Goal: Information Seeking & Learning: Learn about a topic

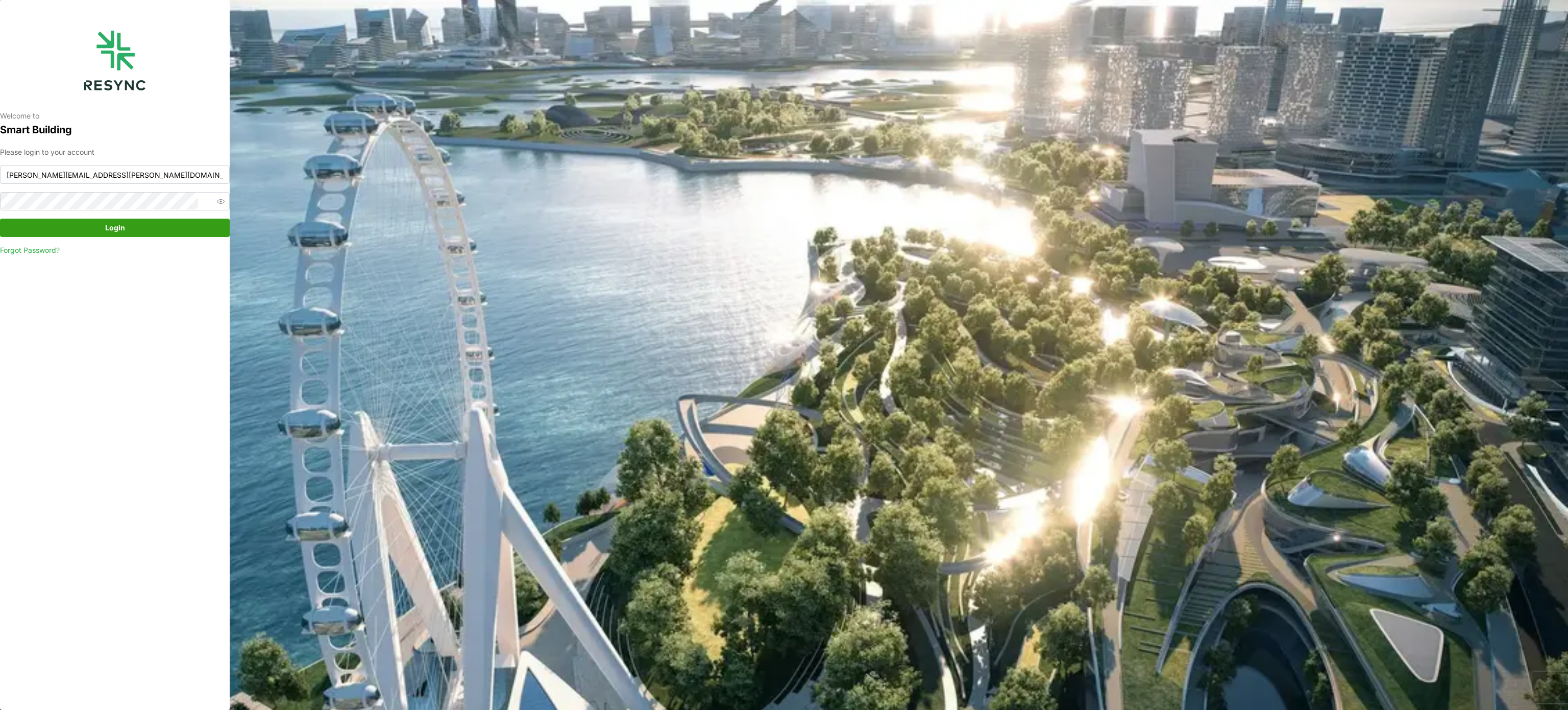
click at [141, 230] on span "Login" at bounding box center [114, 228] width 210 height 18
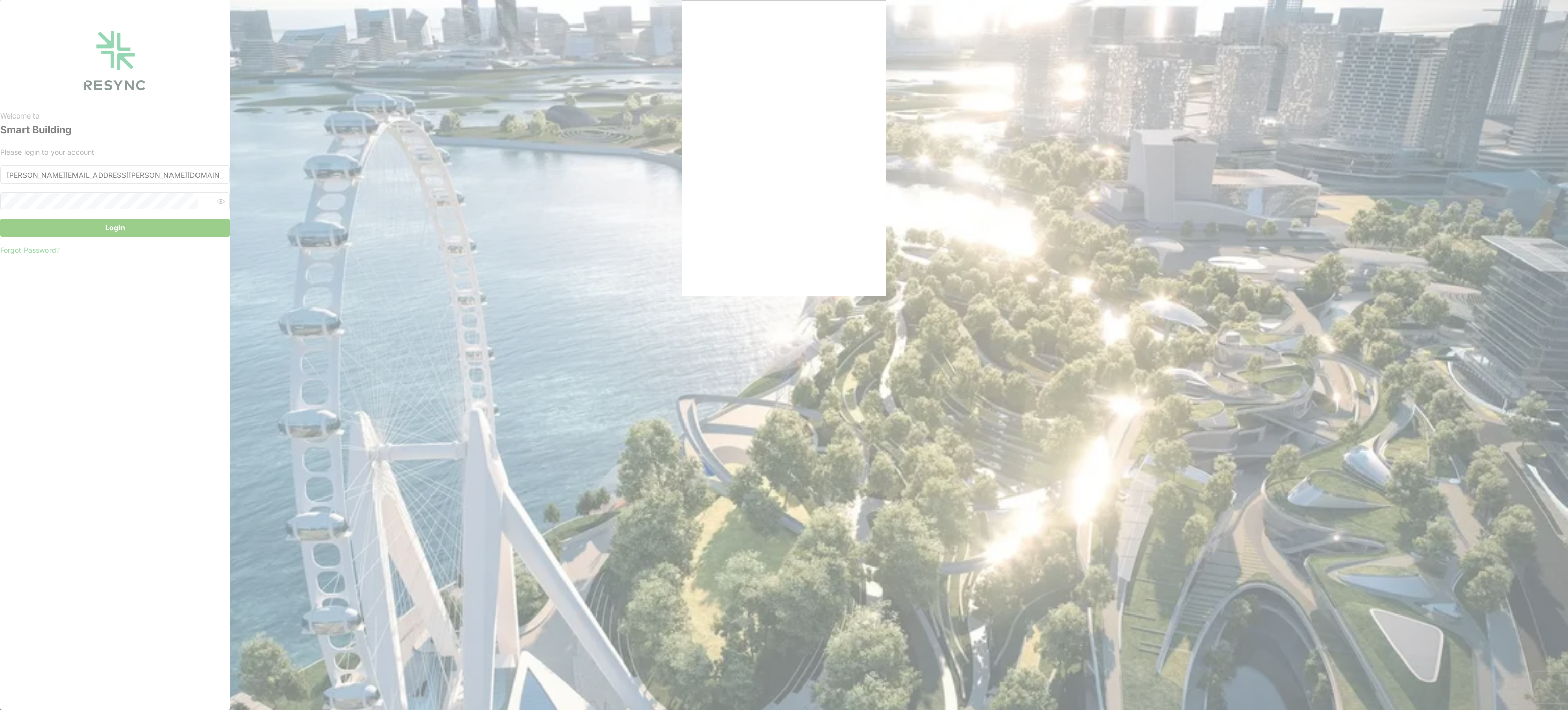
click at [1057, 187] on div at bounding box center [784, 355] width 1568 height 710
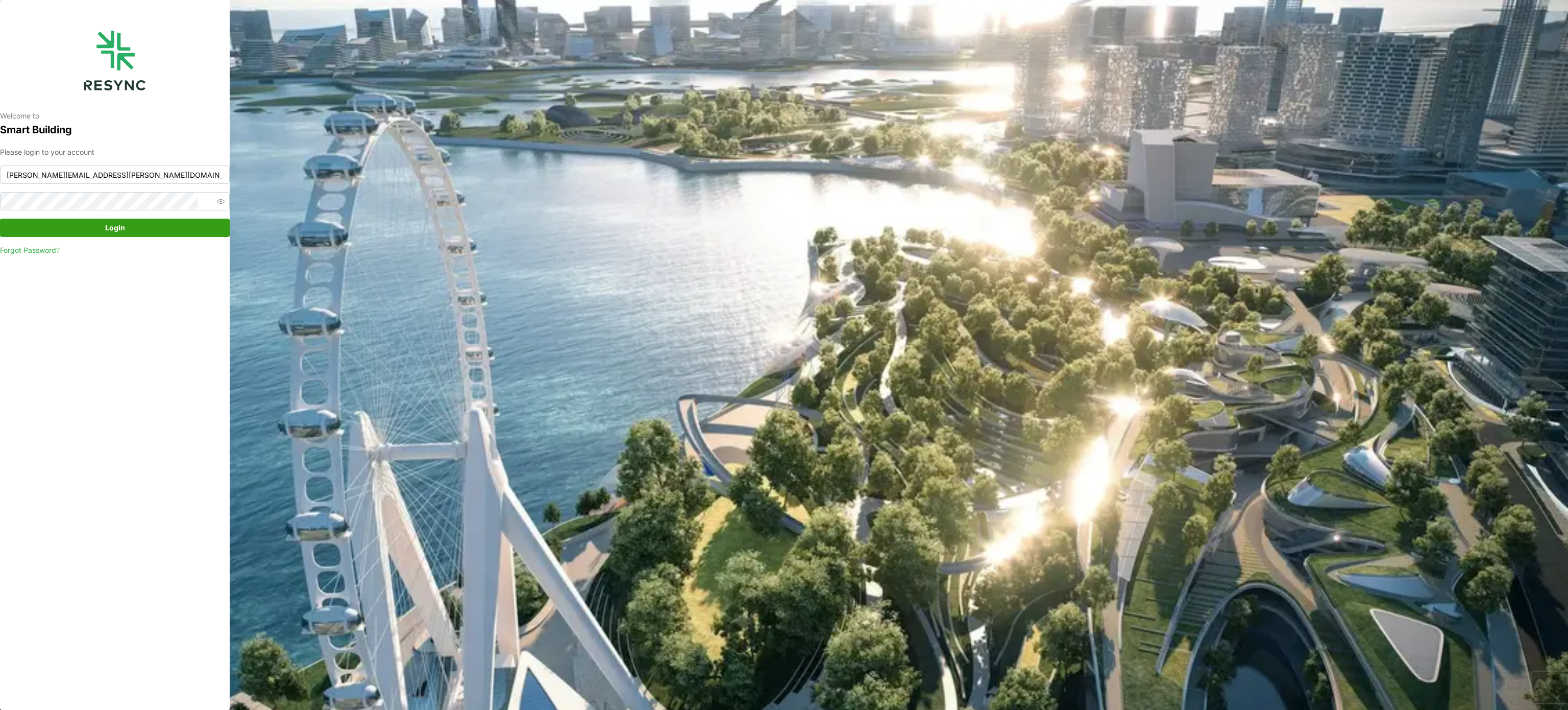
click at [135, 228] on span "Login" at bounding box center [114, 228] width 210 height 18
type input "murugesan.saravana@chuanlimengineering.com"
click at [169, 231] on span "Login" at bounding box center [114, 228] width 210 height 18
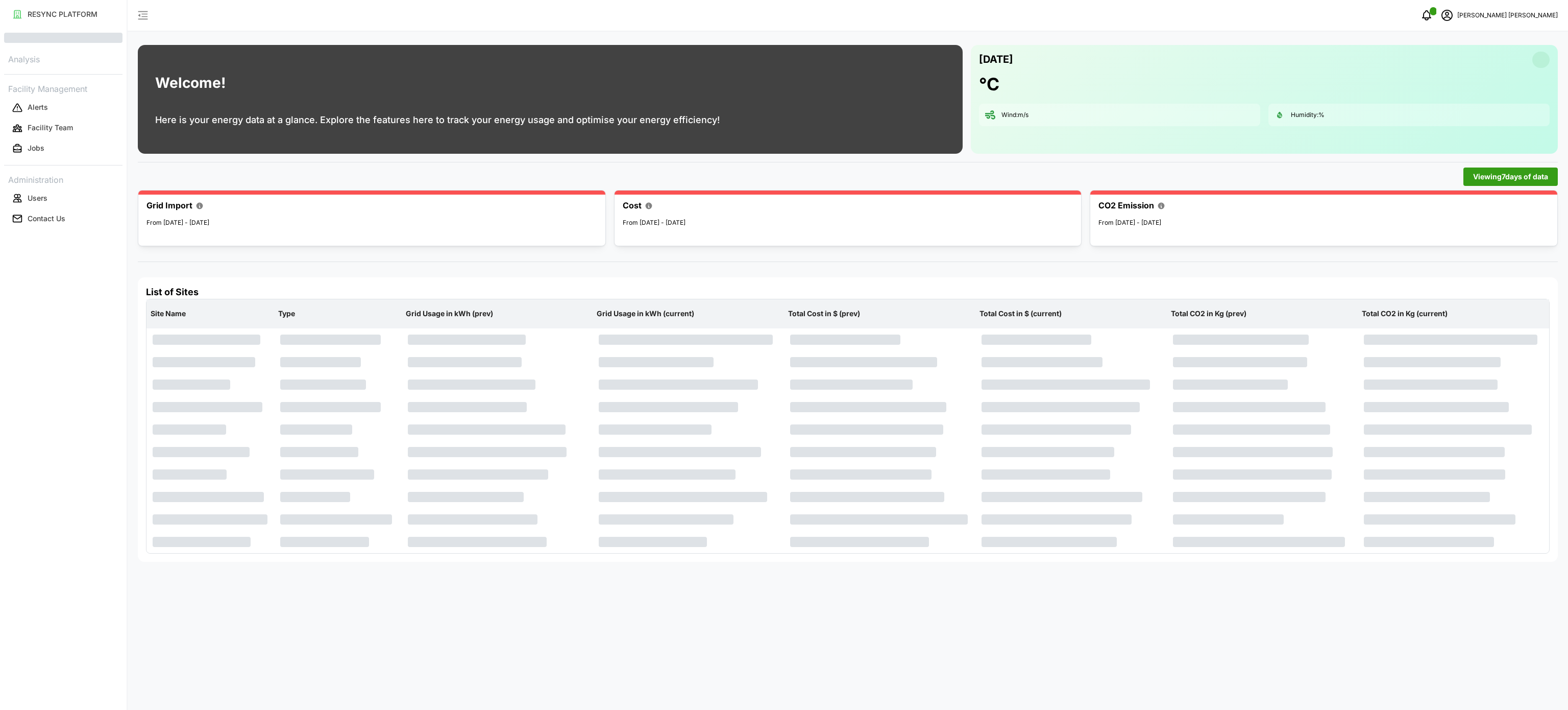
click at [974, 174] on div "Viewing 7 days of data" at bounding box center [847, 177] width 1420 height 18
click at [55, 54] on p "Analysis" at bounding box center [63, 58] width 119 height 15
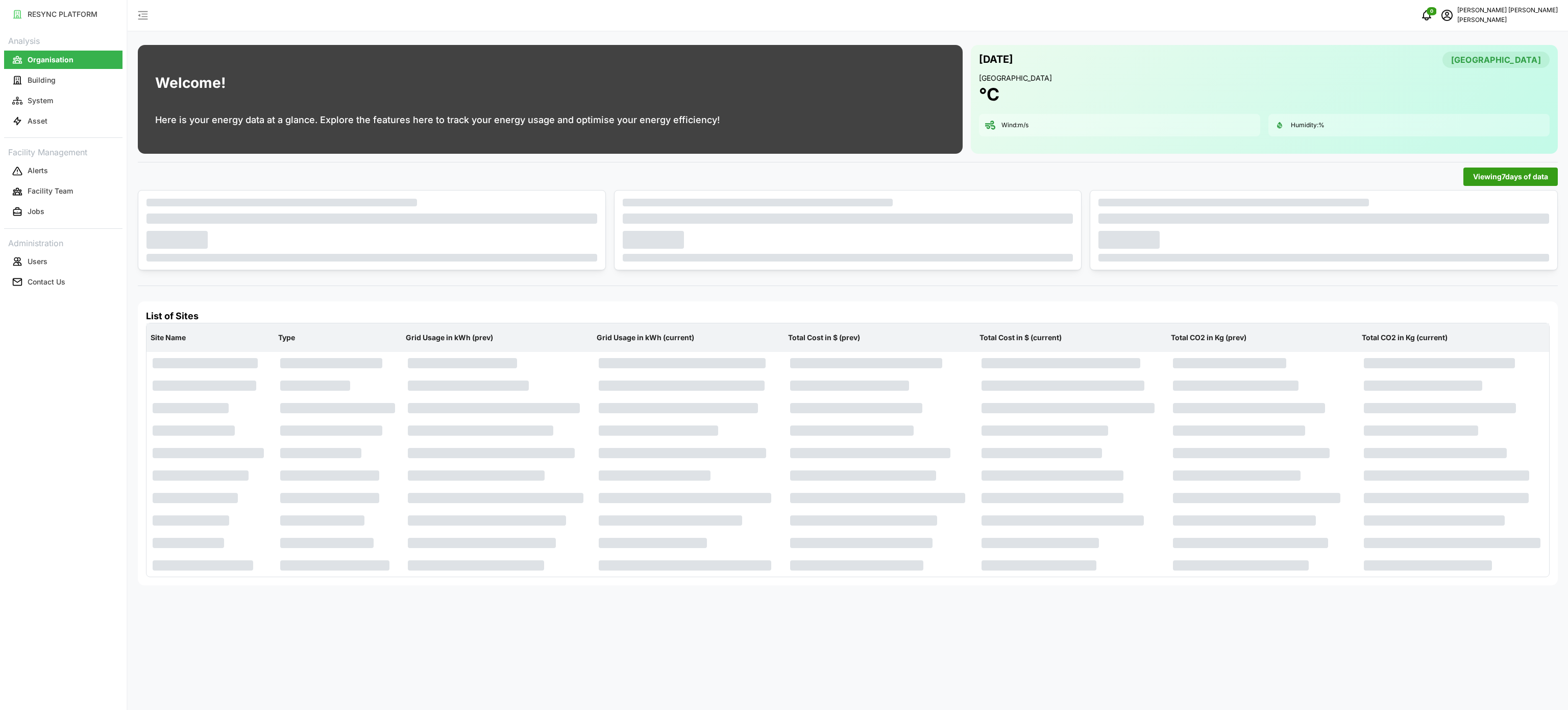
click at [817, 18] on div "0 [PERSON_NAME] [PERSON_NAME]" at bounding box center [848, 16] width 1440 height 32
click at [63, 122] on button "Asset" at bounding box center [63, 121] width 119 height 18
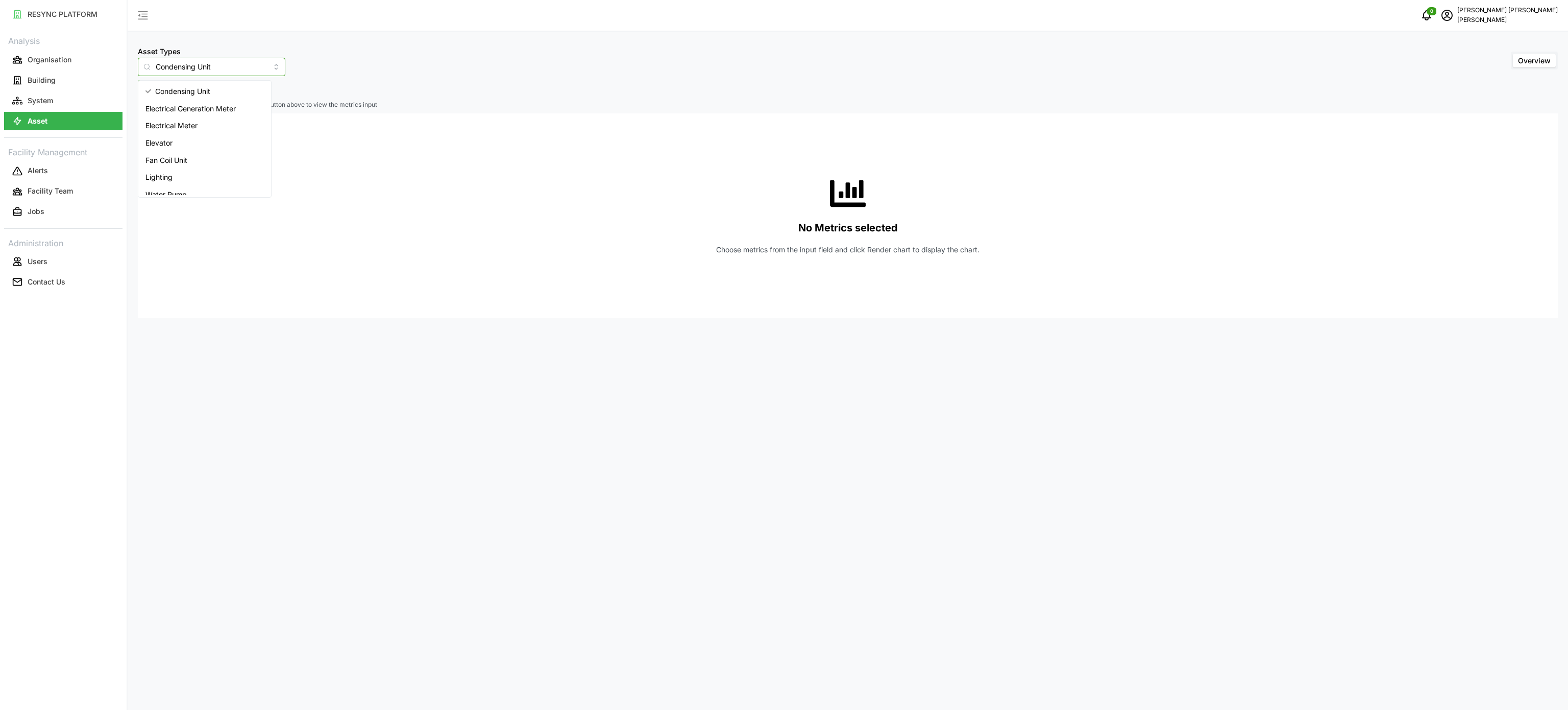
click at [257, 70] on input "Condensing Unit" at bounding box center [211, 67] width 147 height 18
click at [187, 124] on span "Electrical Meter" at bounding box center [172, 125] width 52 height 11
type input "Electrical Meter"
click at [191, 91] on span "Select Locations/Assets" at bounding box center [189, 89] width 84 height 18
click at [150, 138] on icon at bounding box center [151, 135] width 8 height 8
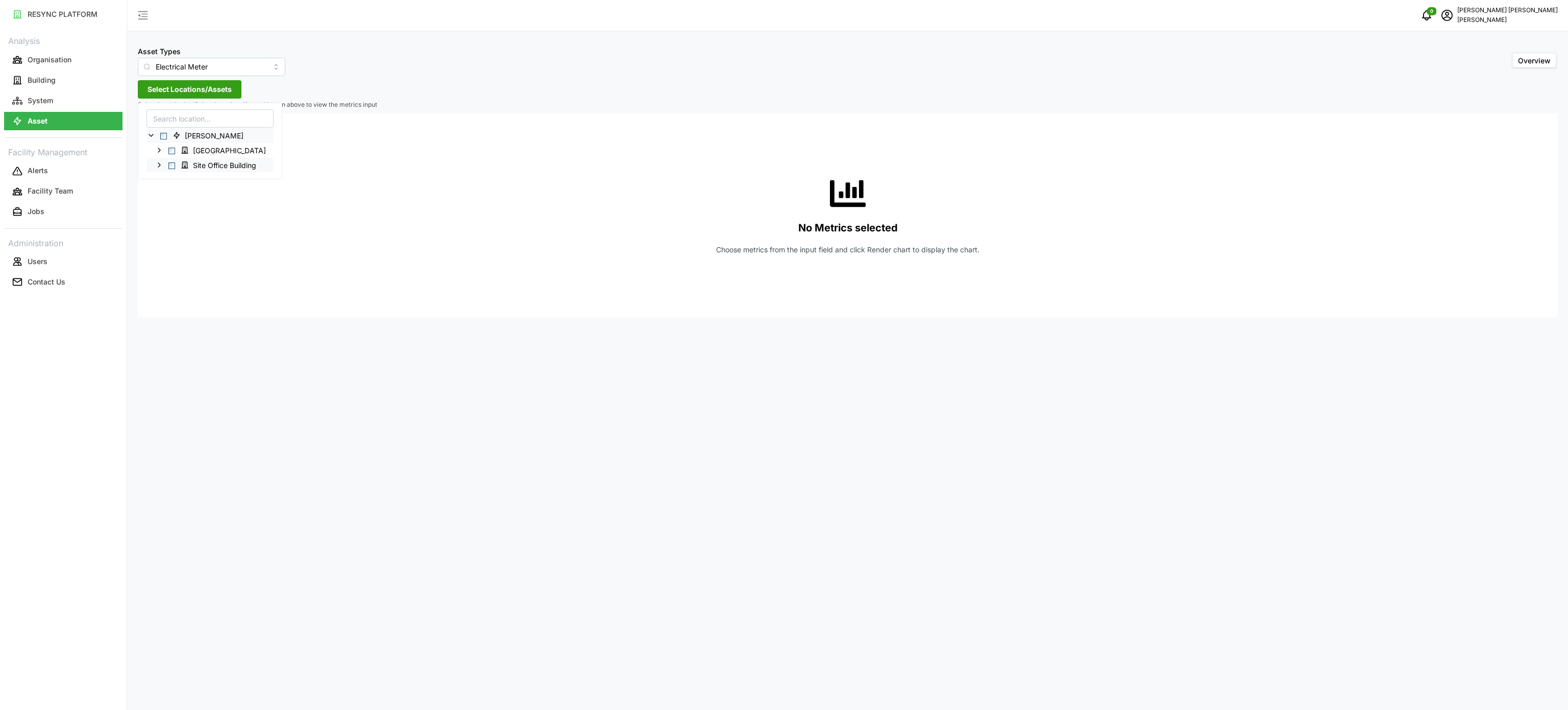
click at [161, 164] on icon at bounding box center [159, 164] width 8 height 8
click at [165, 178] on icon at bounding box center [167, 179] width 8 height 8
click at [176, 195] on polyline at bounding box center [175, 194] width 2 height 4
click at [185, 242] on icon at bounding box center [183, 238] width 8 height 8
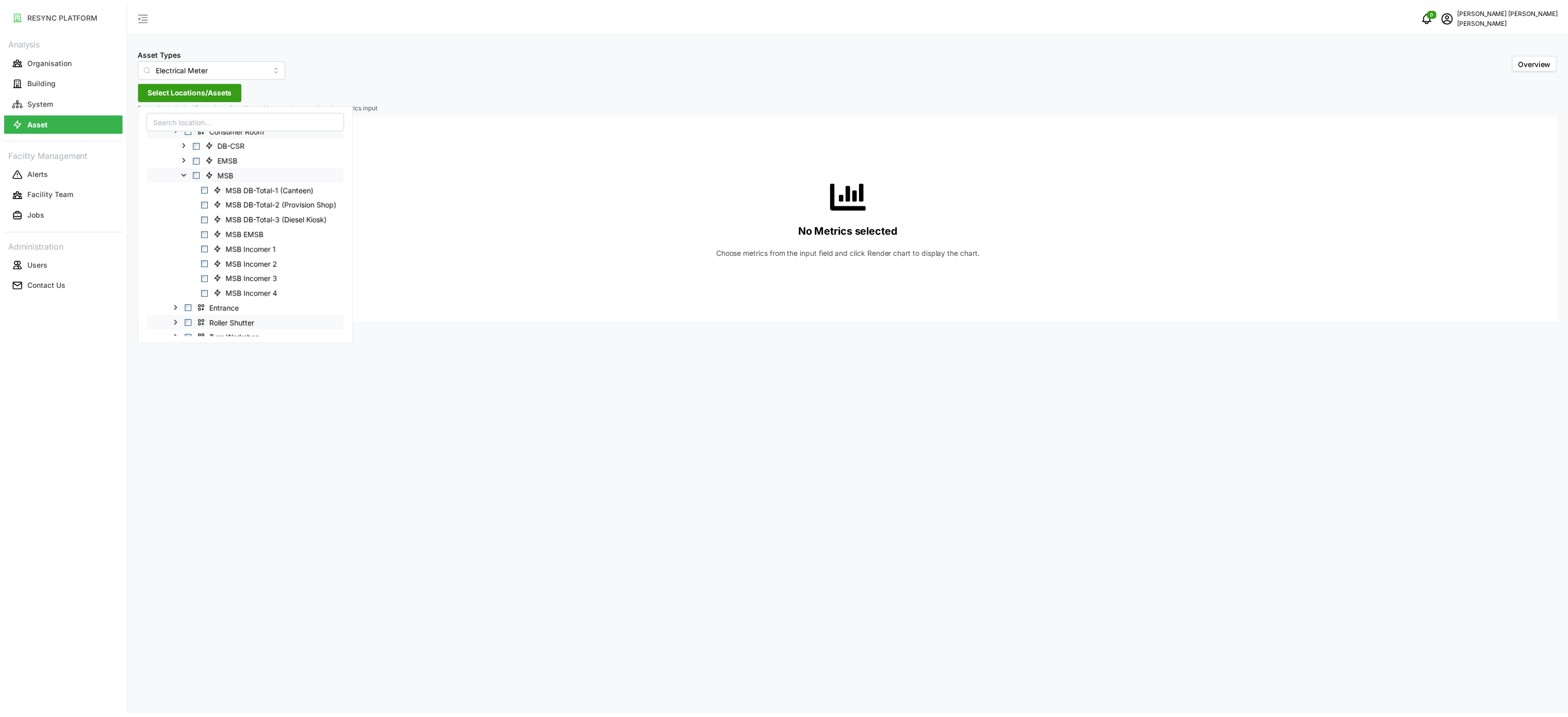
scroll to position [103, 0]
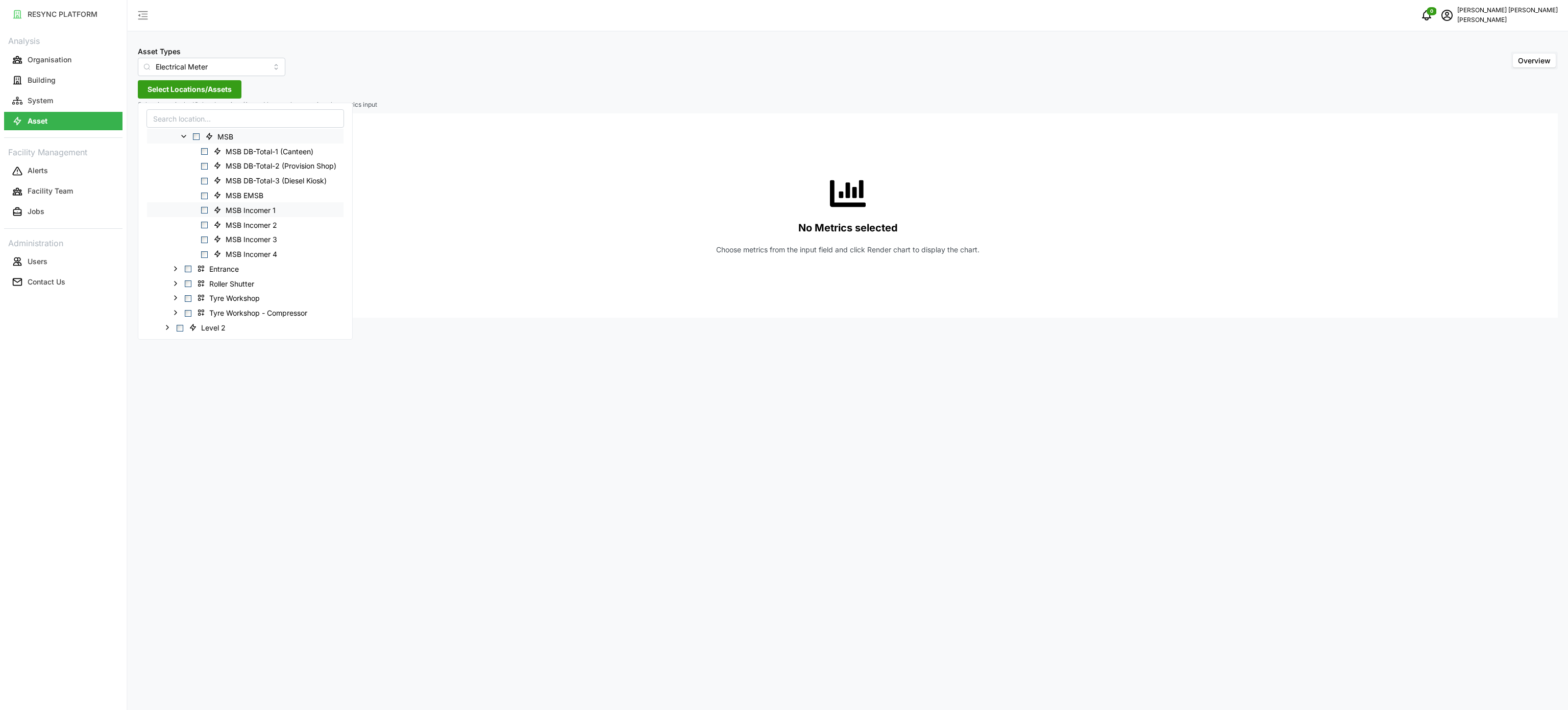
click at [203, 213] on span "Select MSB Incomer 1" at bounding box center [204, 210] width 7 height 7
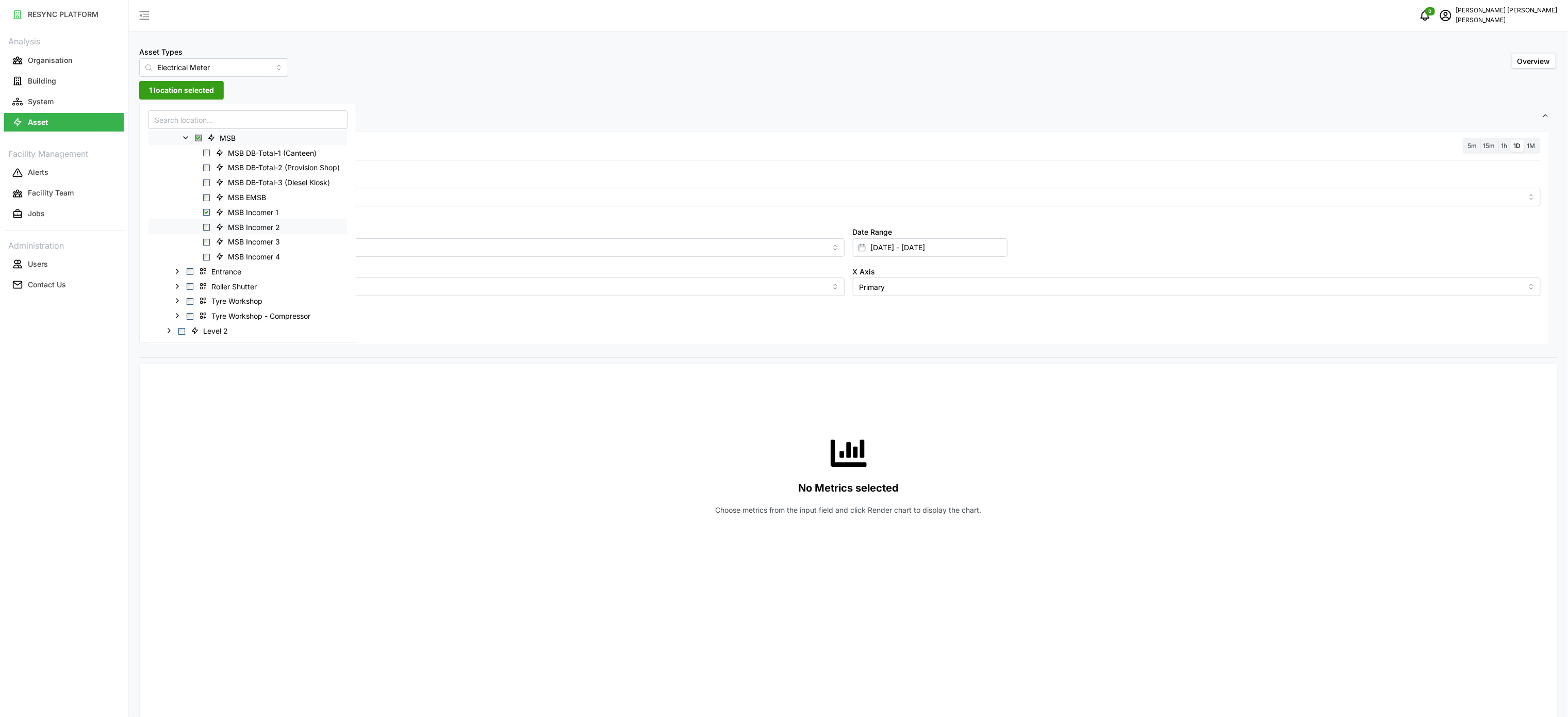
click at [206, 228] on span "Select MSB Incomer 2" at bounding box center [206, 227] width 7 height 7
click at [207, 244] on span "Select MSB Incomer 3" at bounding box center [206, 242] width 7 height 7
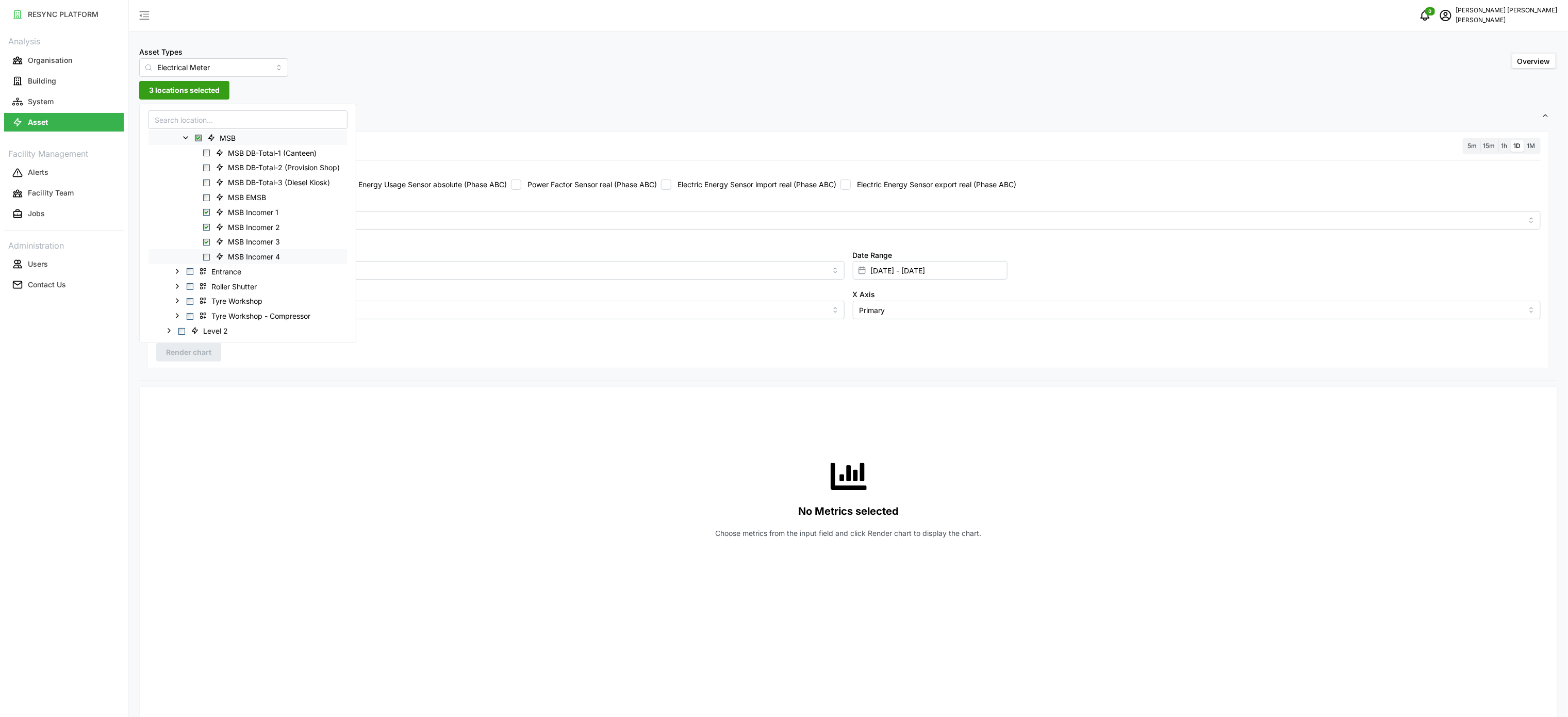
click at [205, 255] on span "Select MSB Incomer 4" at bounding box center [206, 257] width 7 height 7
click at [534, 529] on div "No Metrics selected Choose metrics from the input field and click Render chart …" at bounding box center [848, 497] width 1384 height 206
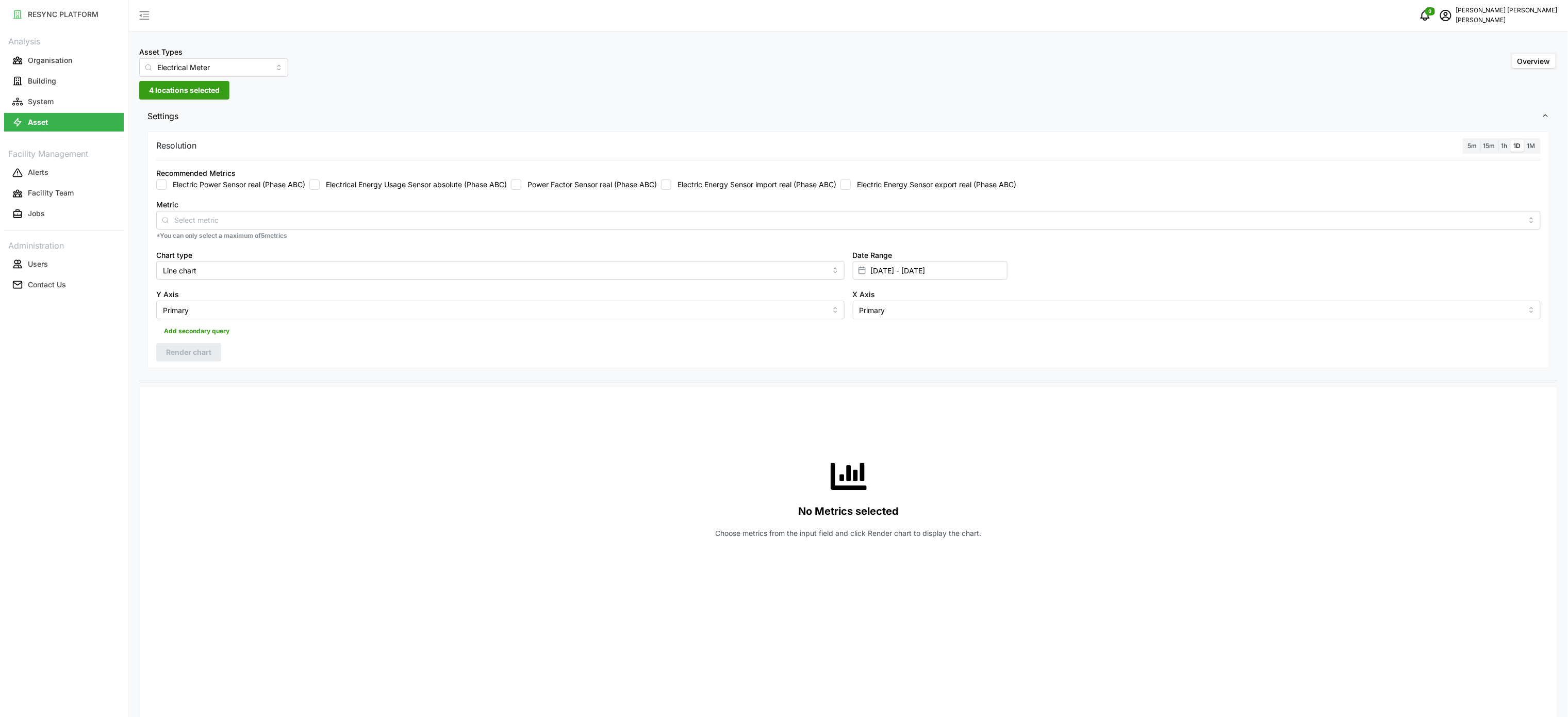
click at [718, 186] on label "Electric Energy Sensor import real (Phase ABC)" at bounding box center [754, 184] width 165 height 10
click at [671, 186] on input "Electric Energy Sensor import real (Phase ABC)" at bounding box center [666, 184] width 10 height 10
click at [194, 353] on span "Render chart" at bounding box center [189, 352] width 46 height 18
click at [1505, 144] on span "1h" at bounding box center [1505, 146] width 6 height 8
click at [1499, 140] on input "1h" at bounding box center [1499, 140] width 0 height 0
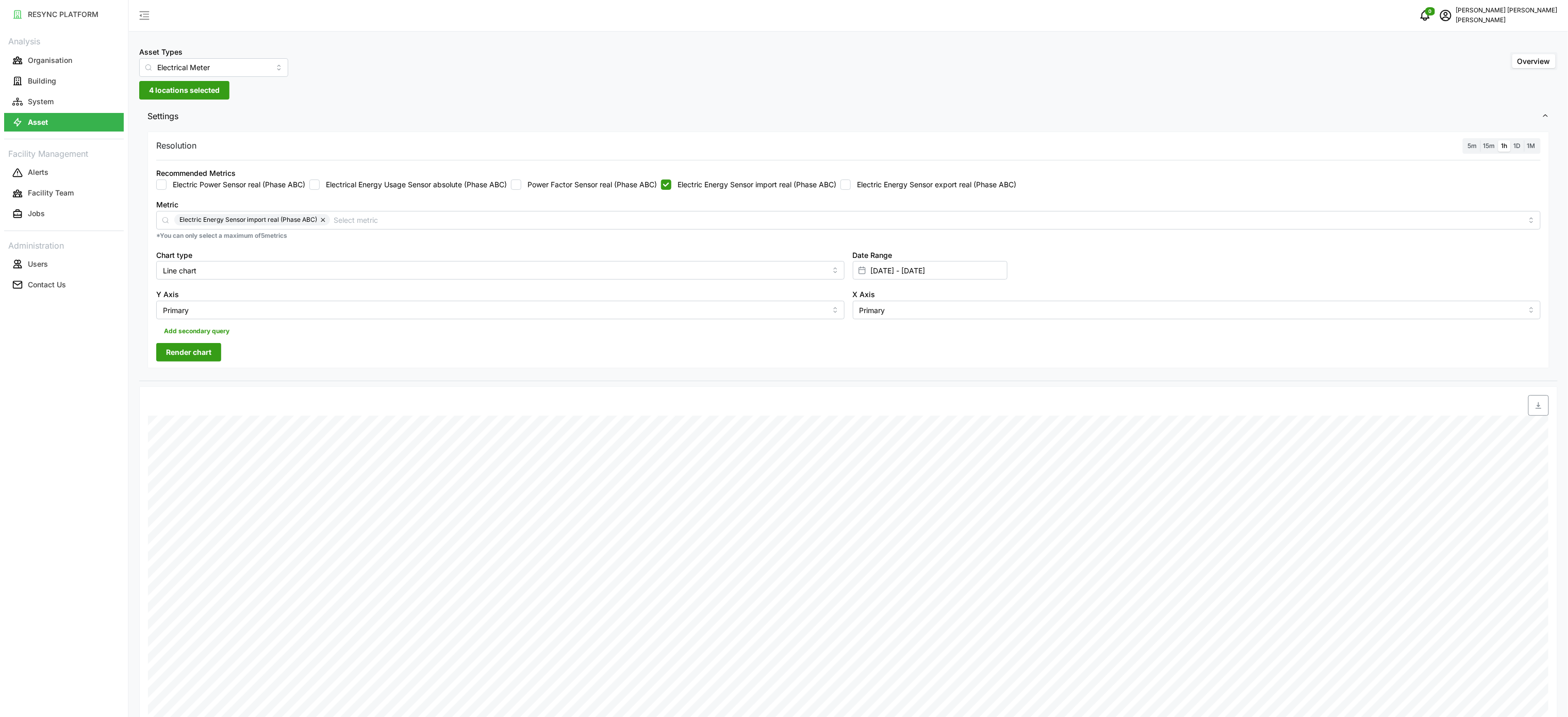
click at [215, 355] on button "Render chart" at bounding box center [189, 352] width 65 height 18
click at [1534, 408] on span "button" at bounding box center [1538, 405] width 20 height 20
click at [718, 188] on label "Electric Energy Sensor import real (Phase ABC)" at bounding box center [754, 184] width 165 height 10
click at [671, 188] on input "Electric Energy Sensor import real (Phase ABC)" at bounding box center [666, 184] width 10 height 10
checkbox input "false"
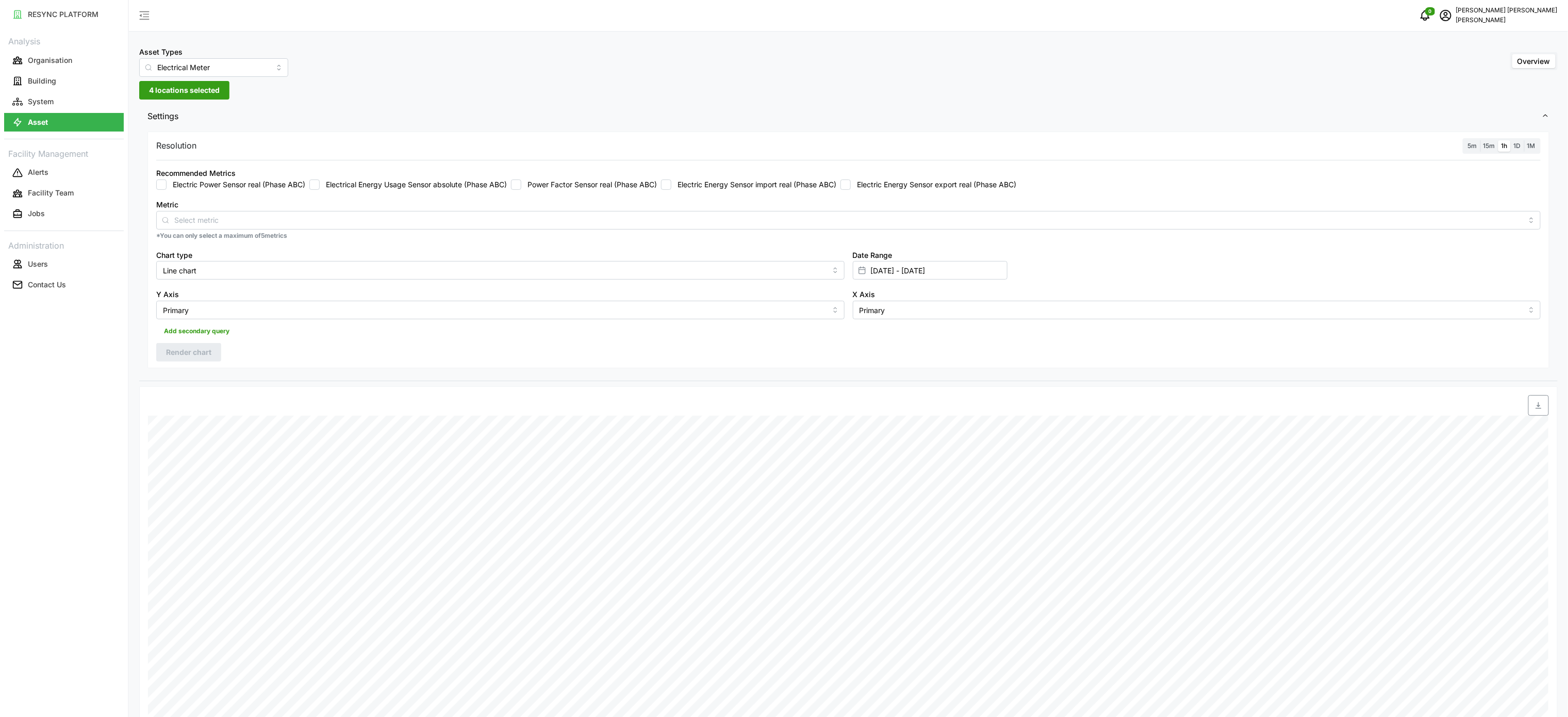
drag, startPoint x: 872, startPoint y: 189, endPoint x: 747, endPoint y: 203, distance: 125.8
click at [873, 189] on label "Electric Energy Sensor export real (Phase ABC)" at bounding box center [933, 184] width 165 height 10
click at [851, 189] on input "Electric Energy Sensor export real (Phase ABC)" at bounding box center [845, 184] width 10 height 10
click at [200, 346] on span "Render chart" at bounding box center [189, 352] width 46 height 18
click at [1532, 412] on span "button" at bounding box center [1538, 405] width 20 height 20
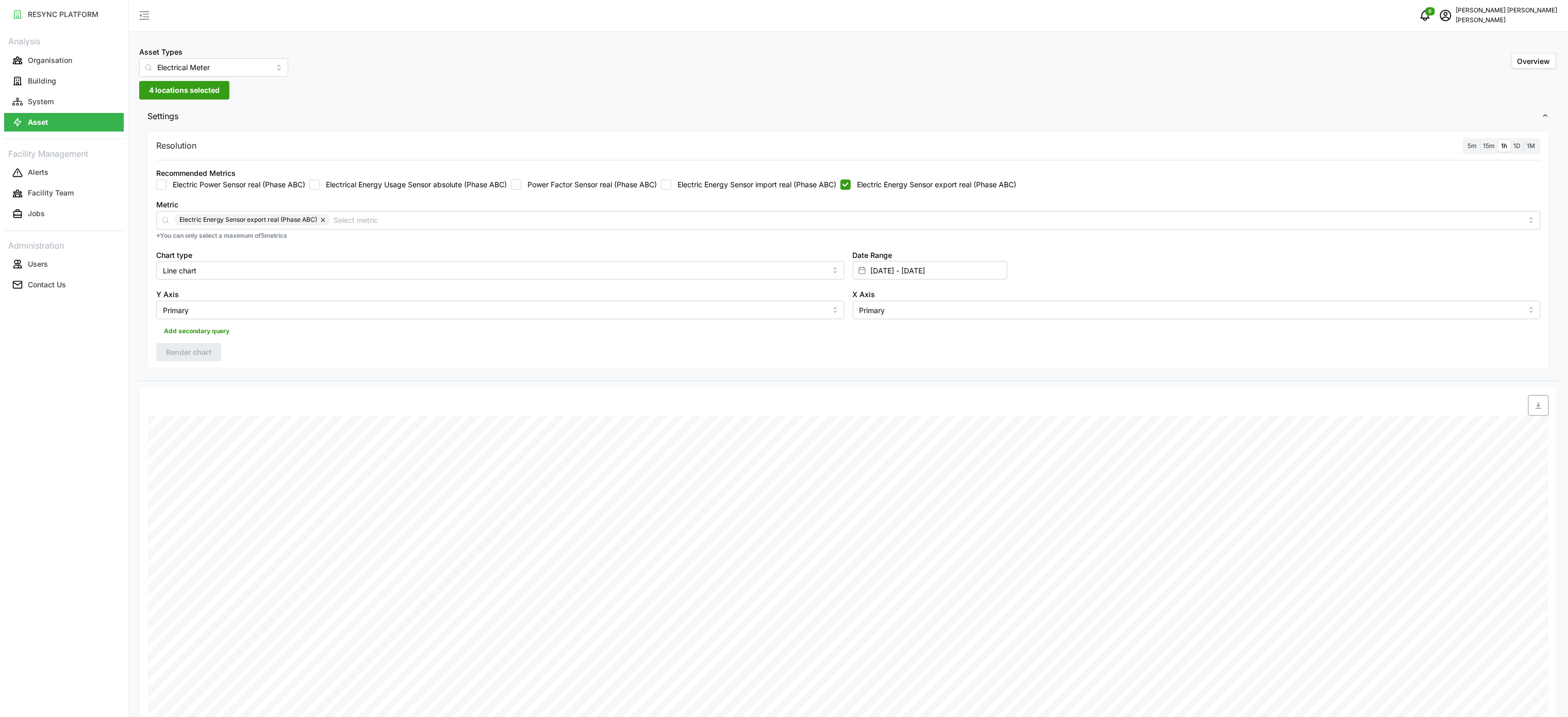
click at [879, 187] on label "Electric Energy Sensor export real (Phase ABC)" at bounding box center [933, 184] width 165 height 10
click at [851, 187] on input "Electric Energy Sensor export real (Phase ABC)" at bounding box center [845, 184] width 10 height 10
checkbox input "false"
click at [799, 186] on label "Electric Energy Sensor import real (Phase ABC)" at bounding box center [754, 184] width 165 height 10
click at [671, 186] on input "Electric Energy Sensor import real (Phase ABC)" at bounding box center [666, 184] width 10 height 10
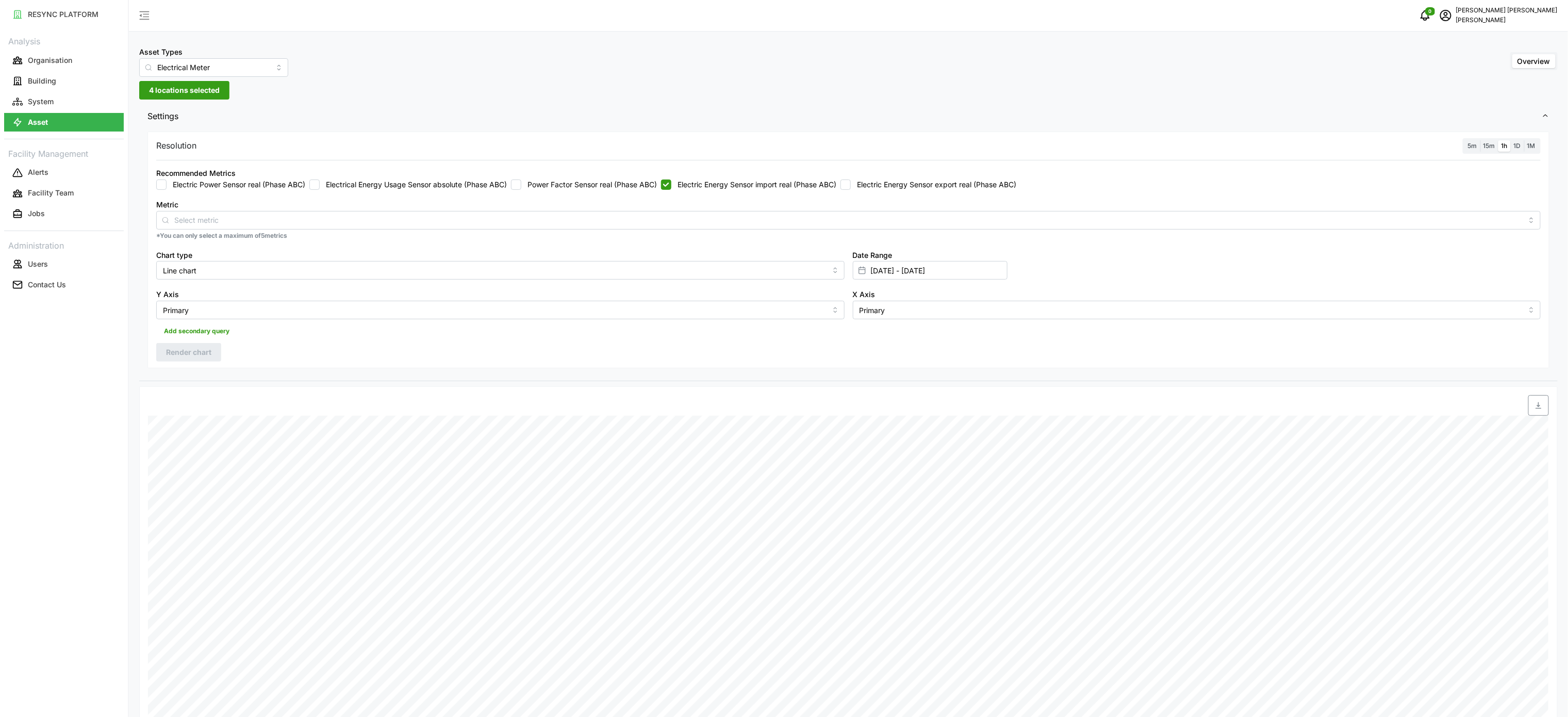
checkbox input "true"
click at [885, 264] on input "16 Sep 2025 - 16 Sep 2025" at bounding box center [930, 270] width 155 height 18
click at [914, 412] on button "17" at bounding box center [913, 413] width 18 height 18
type input "16 Sep 2025 - 17 Sep 2025"
type input "17 Sep 2025"
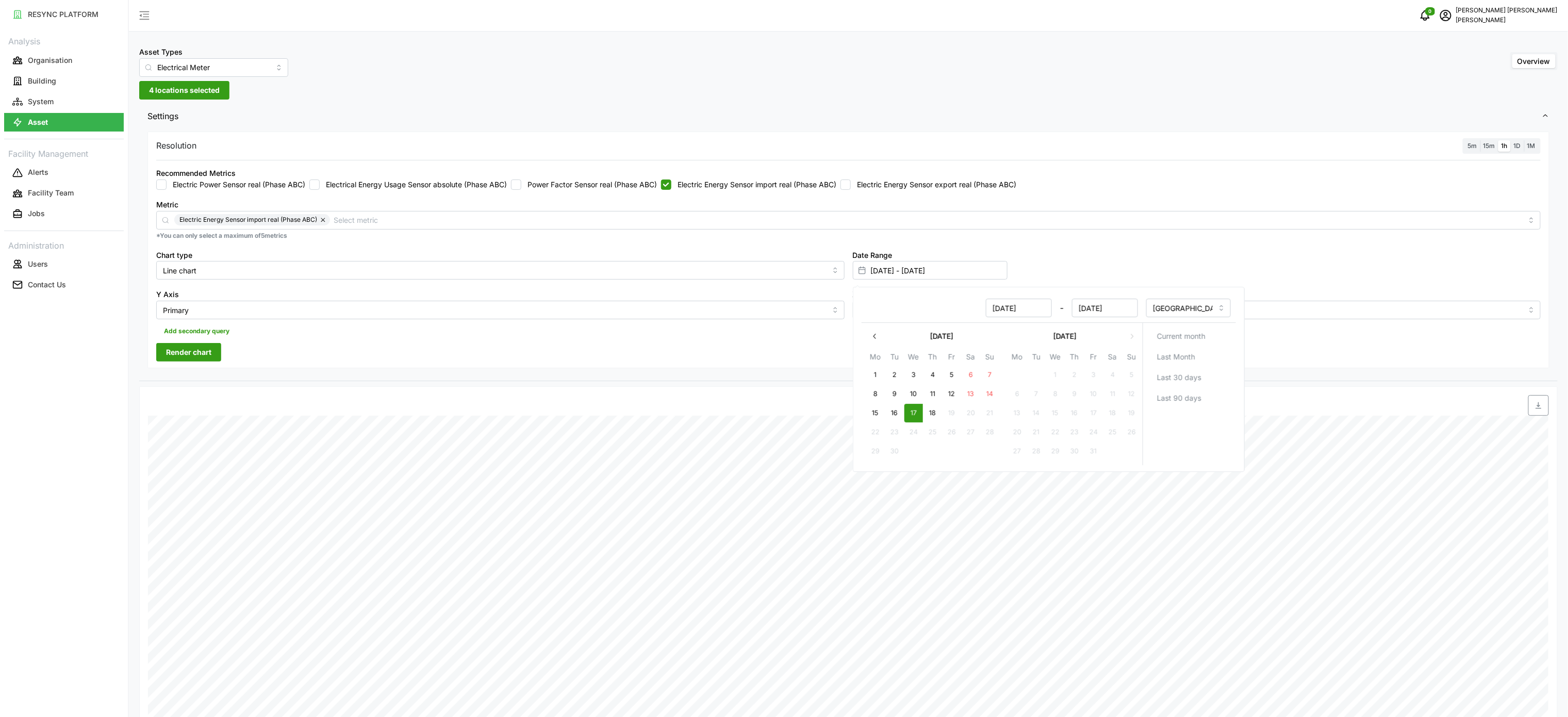
click at [914, 412] on button "17" at bounding box center [913, 413] width 18 height 18
type input "17 Sep 2025 - 17 Sep 2025"
type input "17 Sep 2025"
click at [761, 393] on div at bounding box center [1024, 405] width 1057 height 29
click at [194, 361] on span "Render chart" at bounding box center [189, 352] width 46 height 18
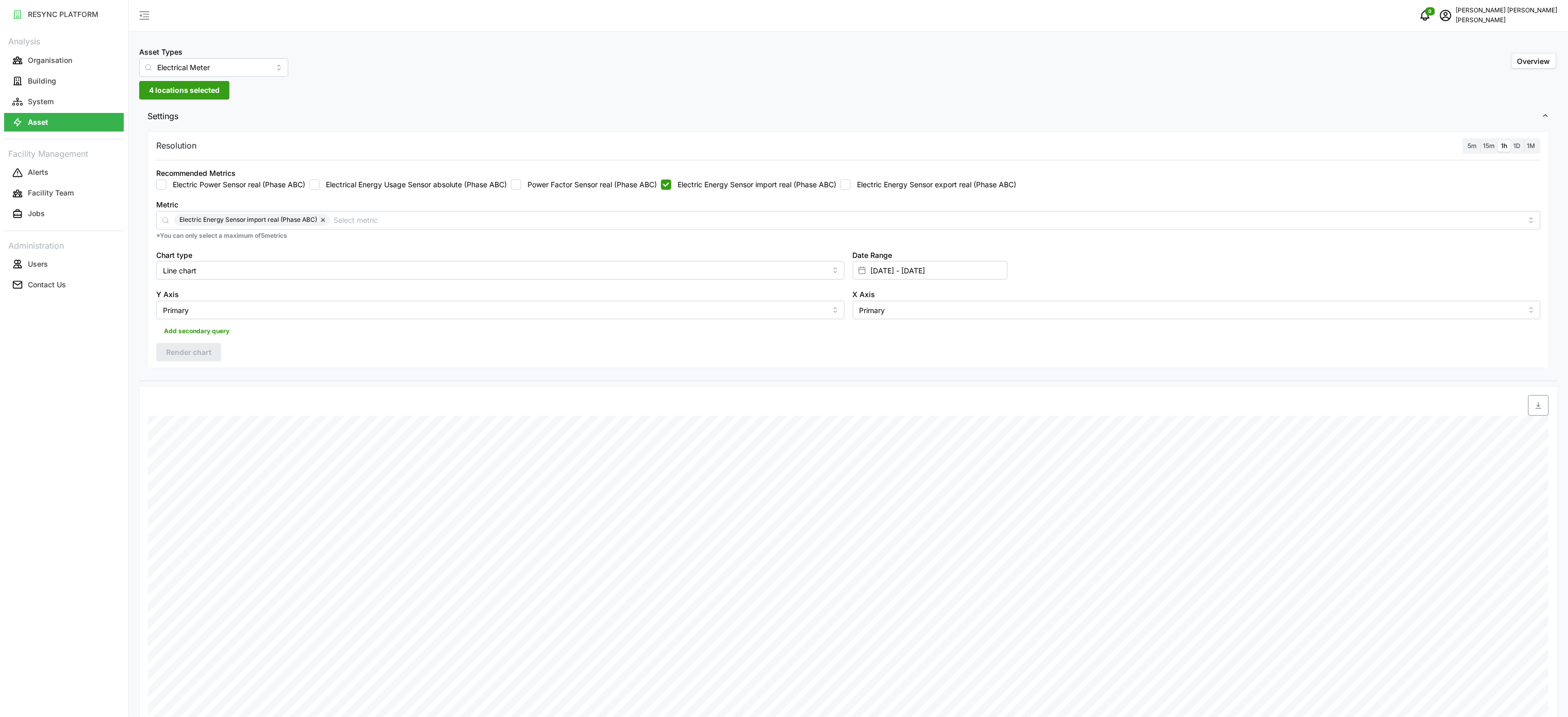
click at [1534, 413] on span "button" at bounding box center [1538, 405] width 20 height 20
drag, startPoint x: 739, startPoint y: 185, endPoint x: 795, endPoint y: 184, distance: 56.0
click at [739, 185] on label "Electric Energy Sensor import real (Phase ABC)" at bounding box center [754, 184] width 165 height 10
click at [671, 185] on input "Electric Energy Sensor import real (Phase ABC)" at bounding box center [666, 184] width 10 height 10
checkbox input "false"
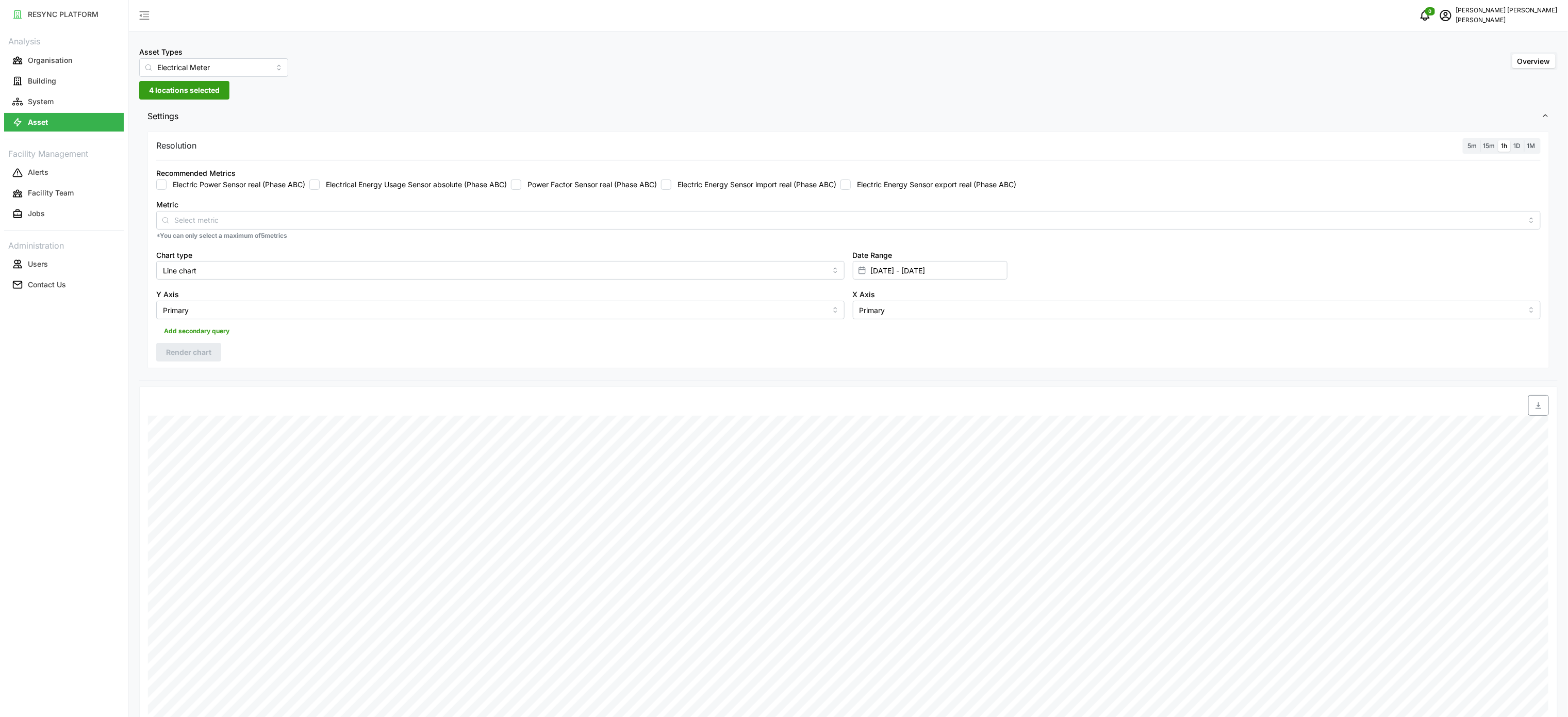
click at [851, 183] on input "Electric Energy Sensor export real (Phase ABC)" at bounding box center [845, 184] width 10 height 10
checkbox input "true"
click at [184, 352] on span "Render chart" at bounding box center [189, 352] width 46 height 18
click at [1536, 402] on span "button" at bounding box center [1538, 405] width 20 height 20
click at [759, 184] on label "Electric Energy Sensor import real (Phase ABC)" at bounding box center [754, 184] width 165 height 10
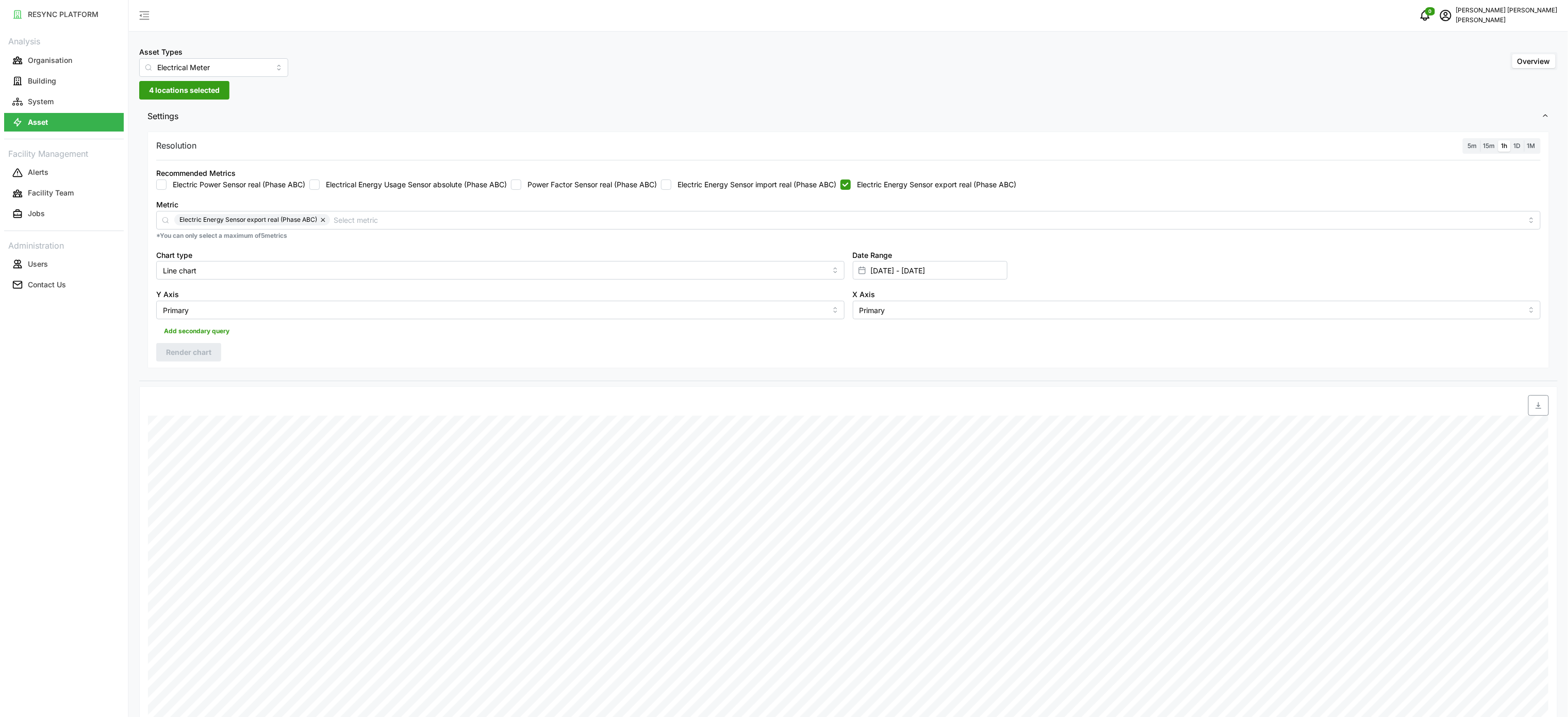
click at [671, 184] on input "Electric Energy Sensor import real (Phase ABC)" at bounding box center [666, 184] width 10 height 10
click at [780, 191] on div "Recommended Metrics Electric Power Sensor real (Phase ABC) Electrical Energy Us…" at bounding box center [848, 178] width 1393 height 31
click at [757, 180] on label "Electric Energy Sensor import real (Phase ABC)" at bounding box center [754, 184] width 165 height 10
click at [671, 180] on input "Electric Energy Sensor import real (Phase ABC)" at bounding box center [666, 184] width 10 height 10
checkbox input "false"
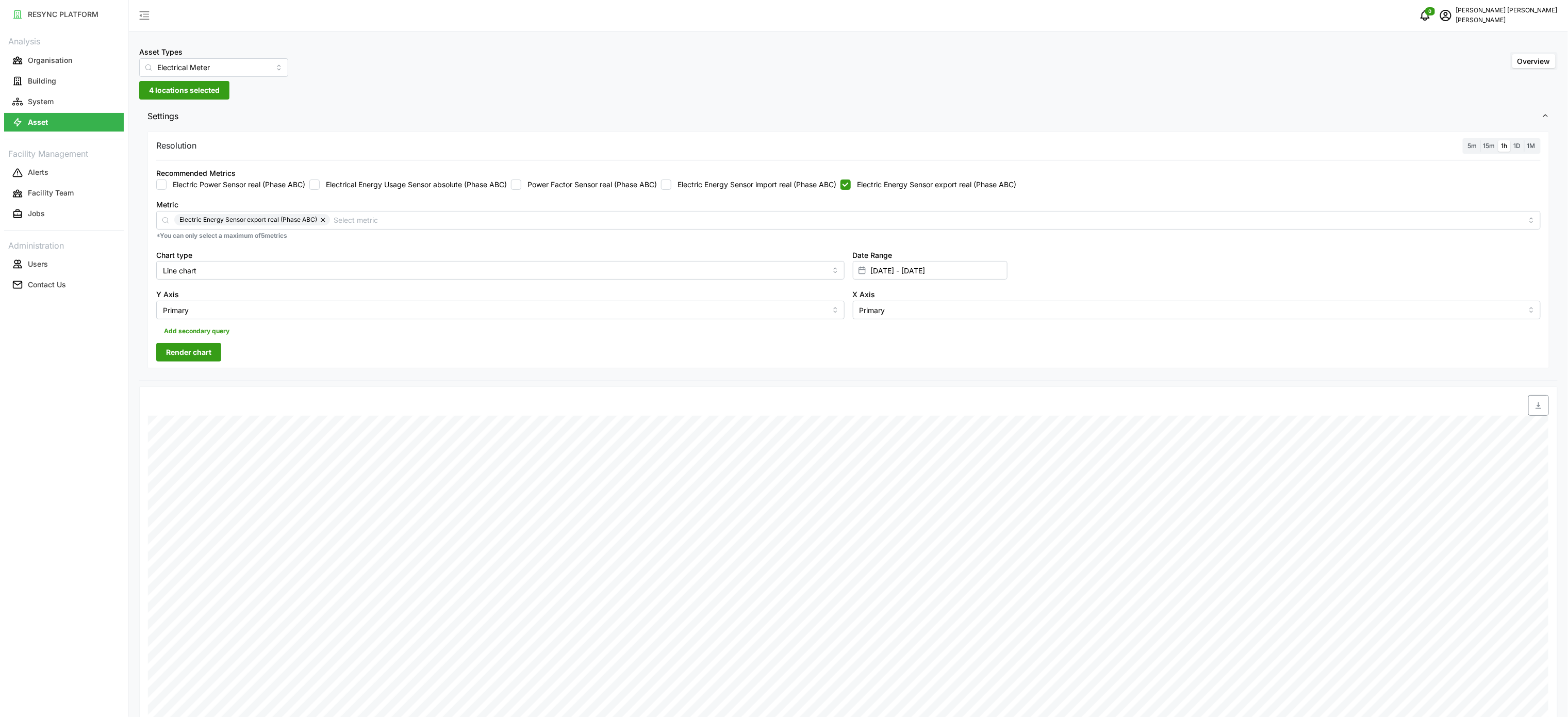
click at [1550, 406] on div at bounding box center [1024, 405] width 1057 height 29
click at [1544, 406] on span "button" at bounding box center [1538, 405] width 20 height 20
click at [183, 354] on span "Render chart" at bounding box center [189, 352] width 46 height 18
click at [1539, 412] on span "button" at bounding box center [1538, 405] width 20 height 20
